Goal: Task Accomplishment & Management: Use online tool/utility

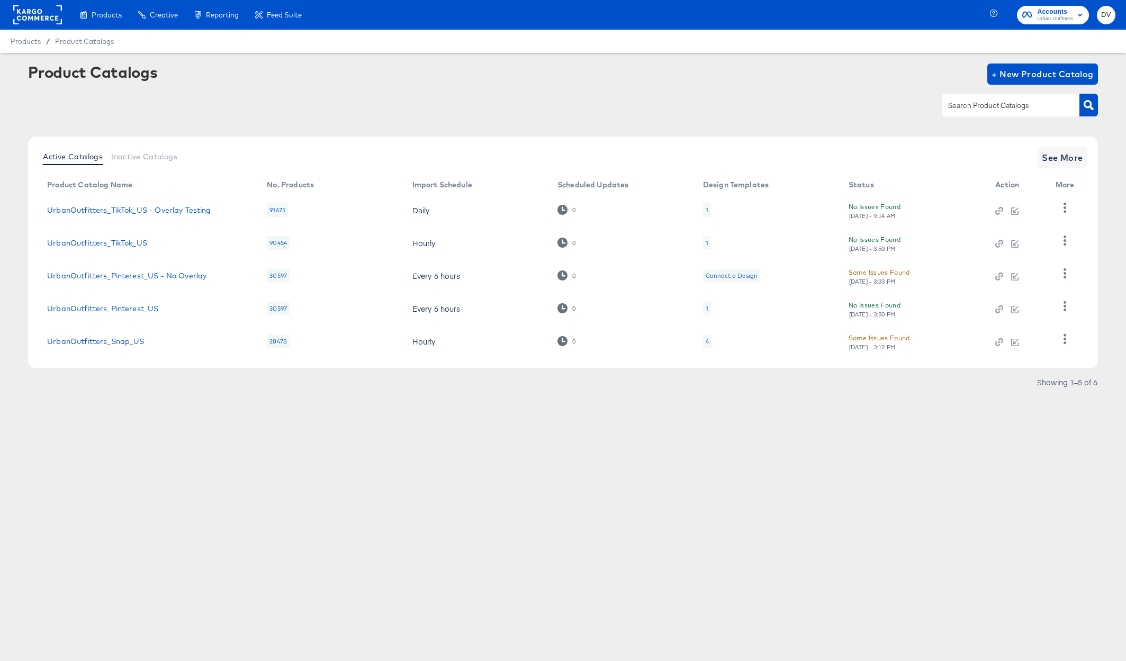
click at [27, 25] on div at bounding box center [37, 15] width 49 height 30
click at [29, 22] on rect at bounding box center [37, 14] width 49 height 19
click at [49, 8] on rect at bounding box center [37, 14] width 49 height 19
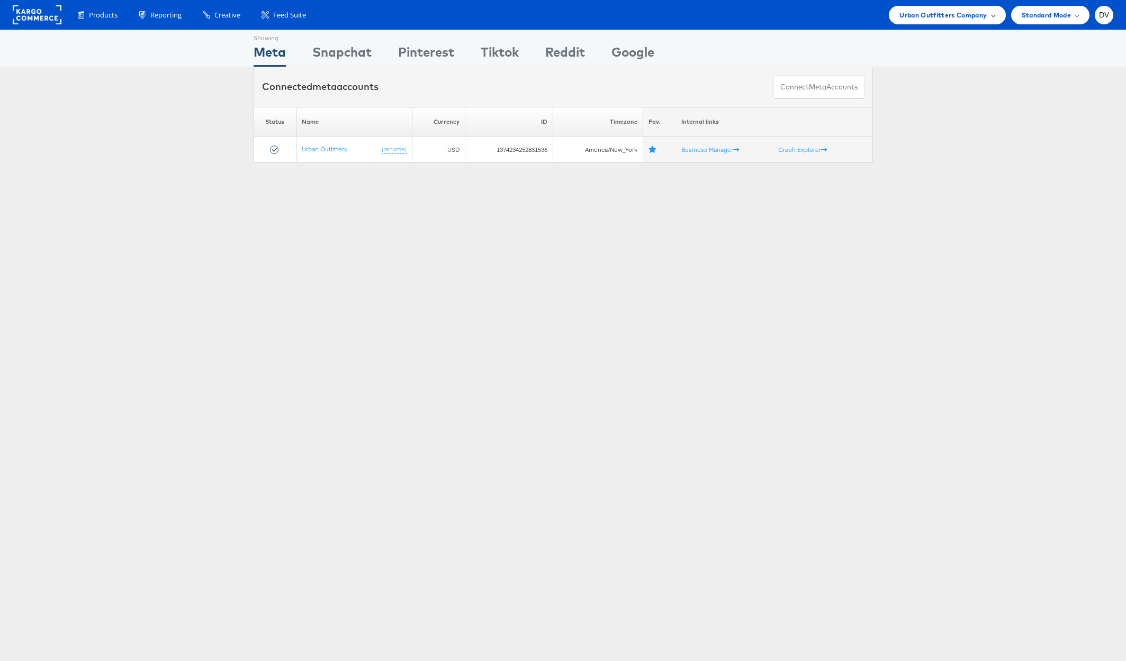
click at [953, 19] on span "Urban Outfitters Company" at bounding box center [942, 15] width 87 height 11
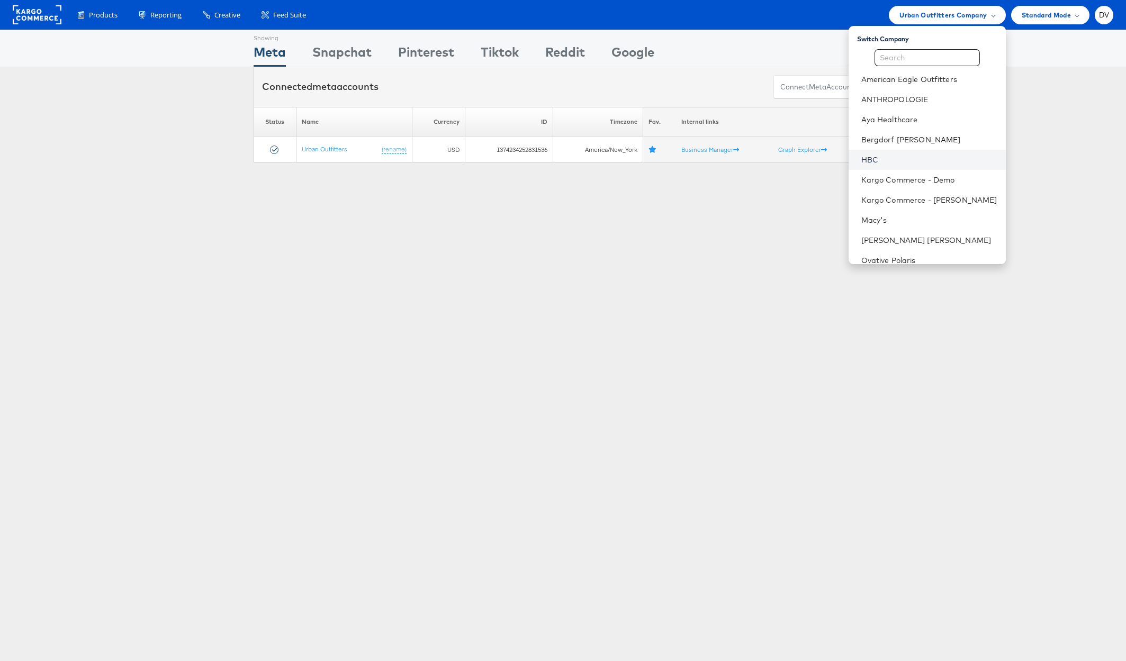
click at [911, 156] on link "HBC" at bounding box center [929, 160] width 136 height 11
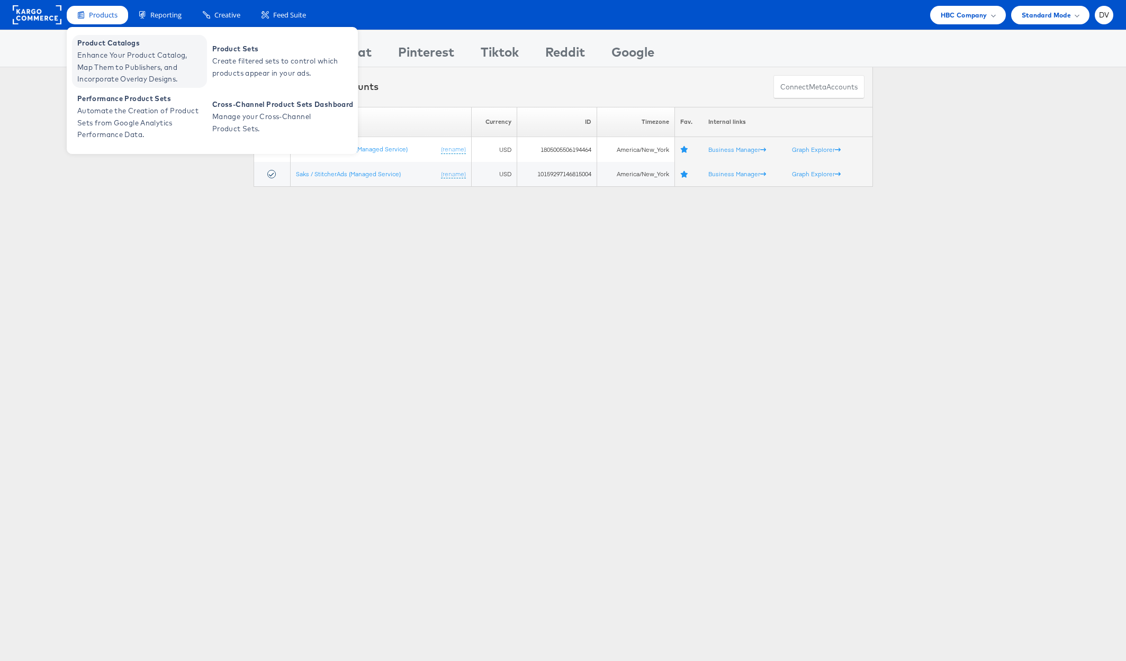
click at [108, 51] on span "Enhance Your Product Catalog, Map Them to Publishers, and Incorporate Overlay D…" at bounding box center [140, 67] width 127 height 36
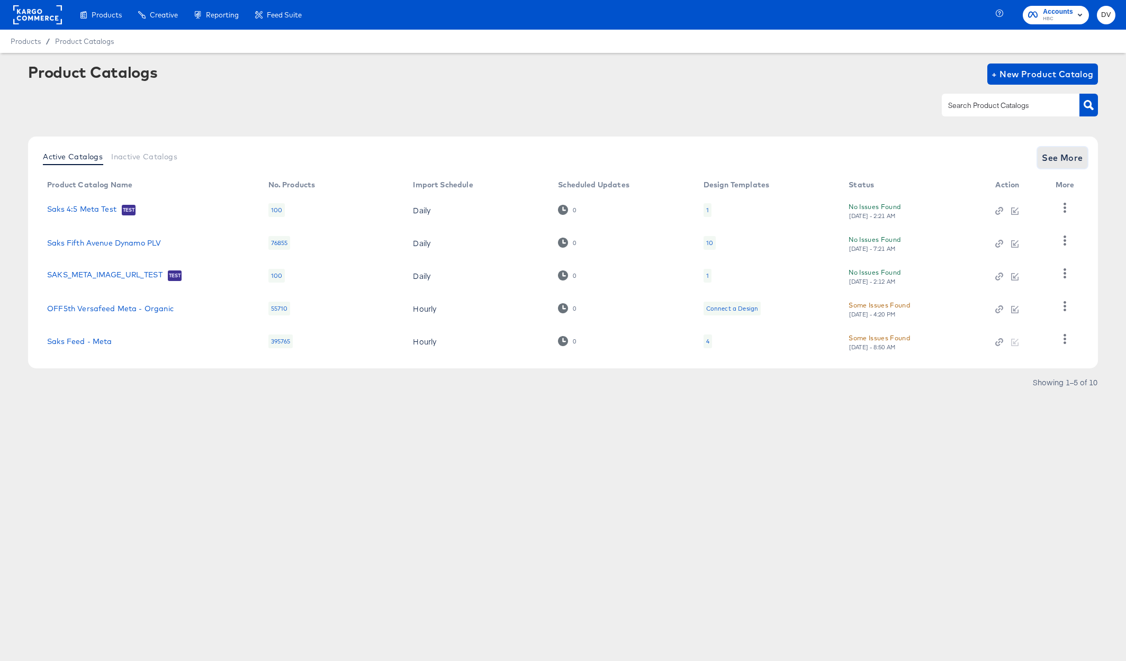
click at [1043, 163] on span "See More" at bounding box center [1062, 157] width 41 height 15
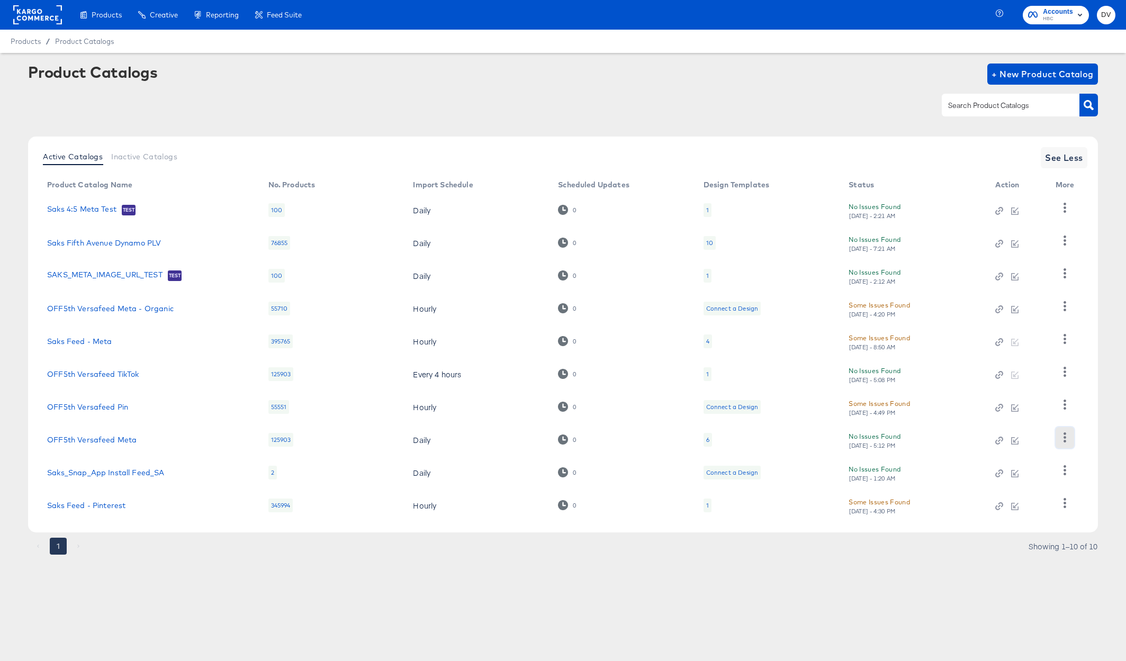
click at [1061, 442] on icon "button" at bounding box center [1065, 437] width 10 height 10
click at [1011, 366] on div "Business Manager" at bounding box center [1021, 367] width 106 height 17
